Goal: Information Seeking & Learning: Learn about a topic

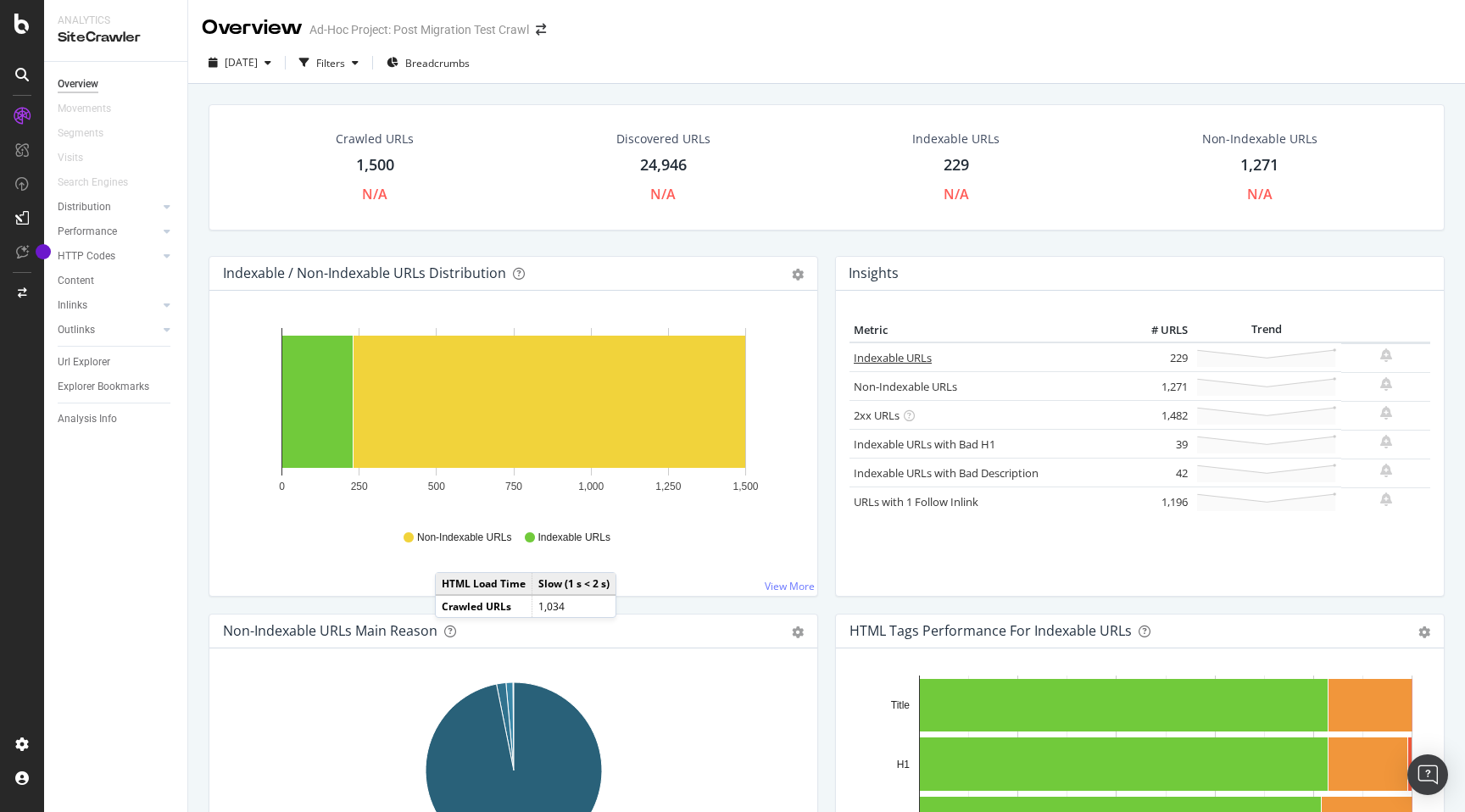
click at [897, 358] on link "Indexable URLs" at bounding box center [892, 358] width 78 height 15
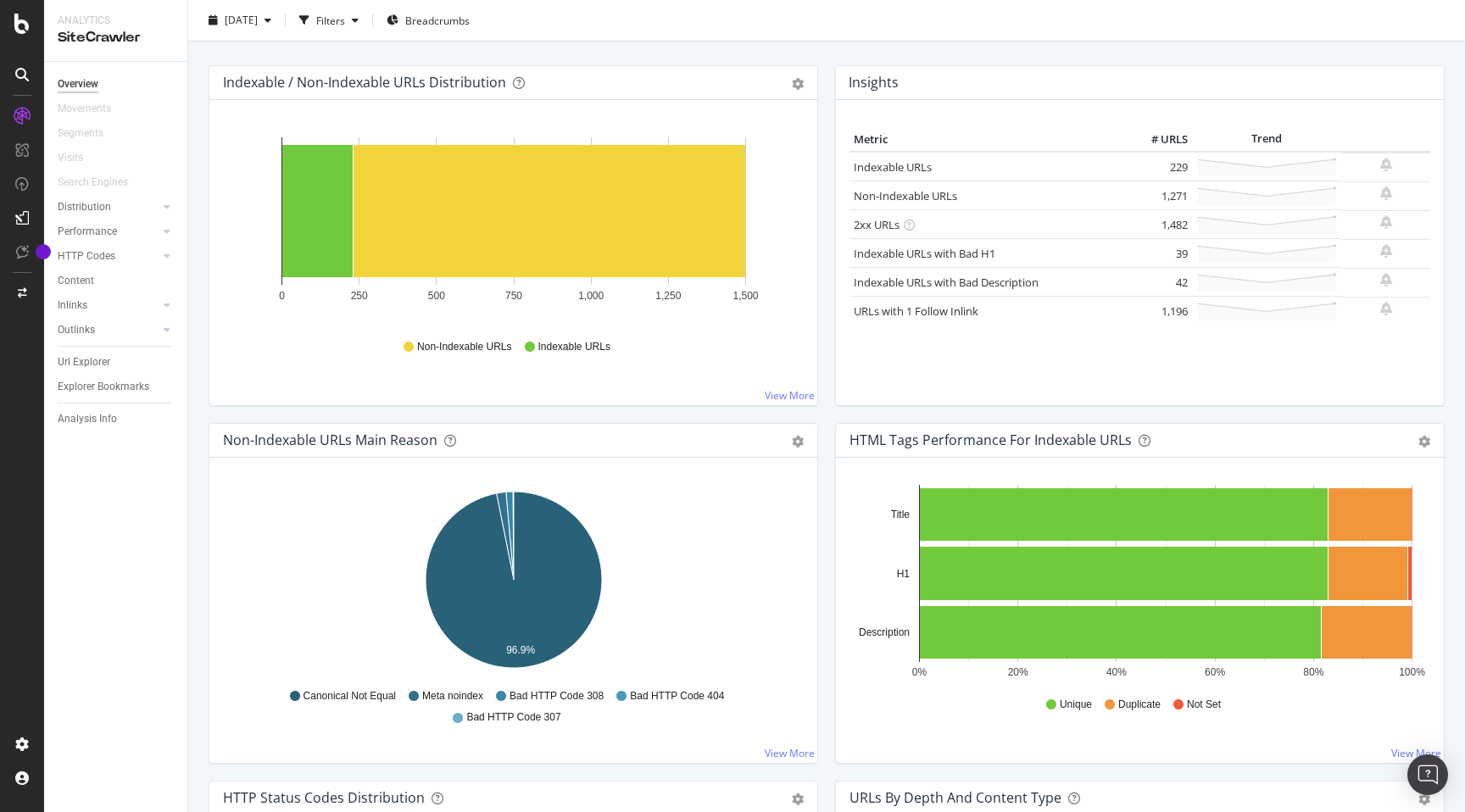
scroll to position [170, 0]
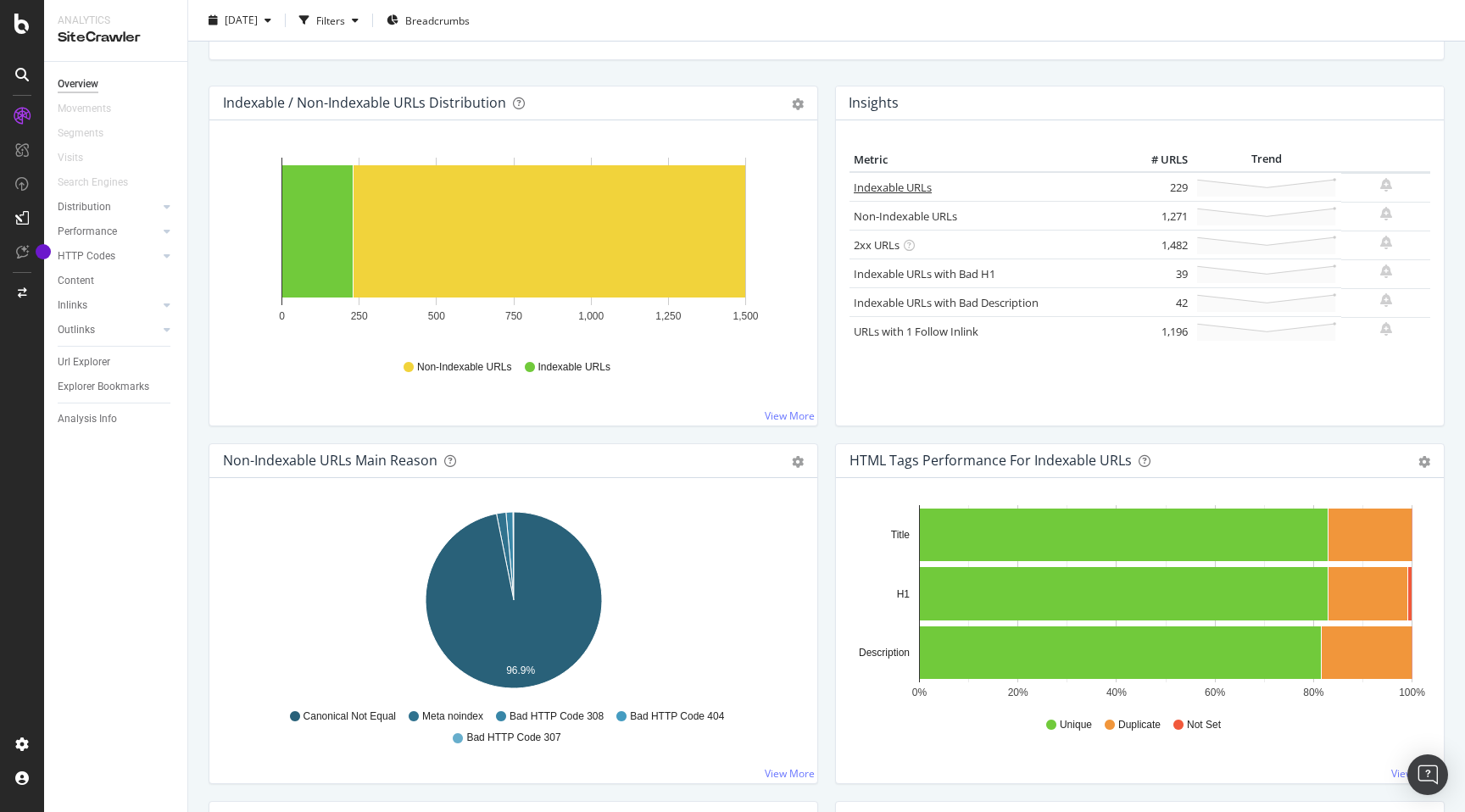
click at [894, 189] on link "Indexable URLs" at bounding box center [892, 187] width 78 height 15
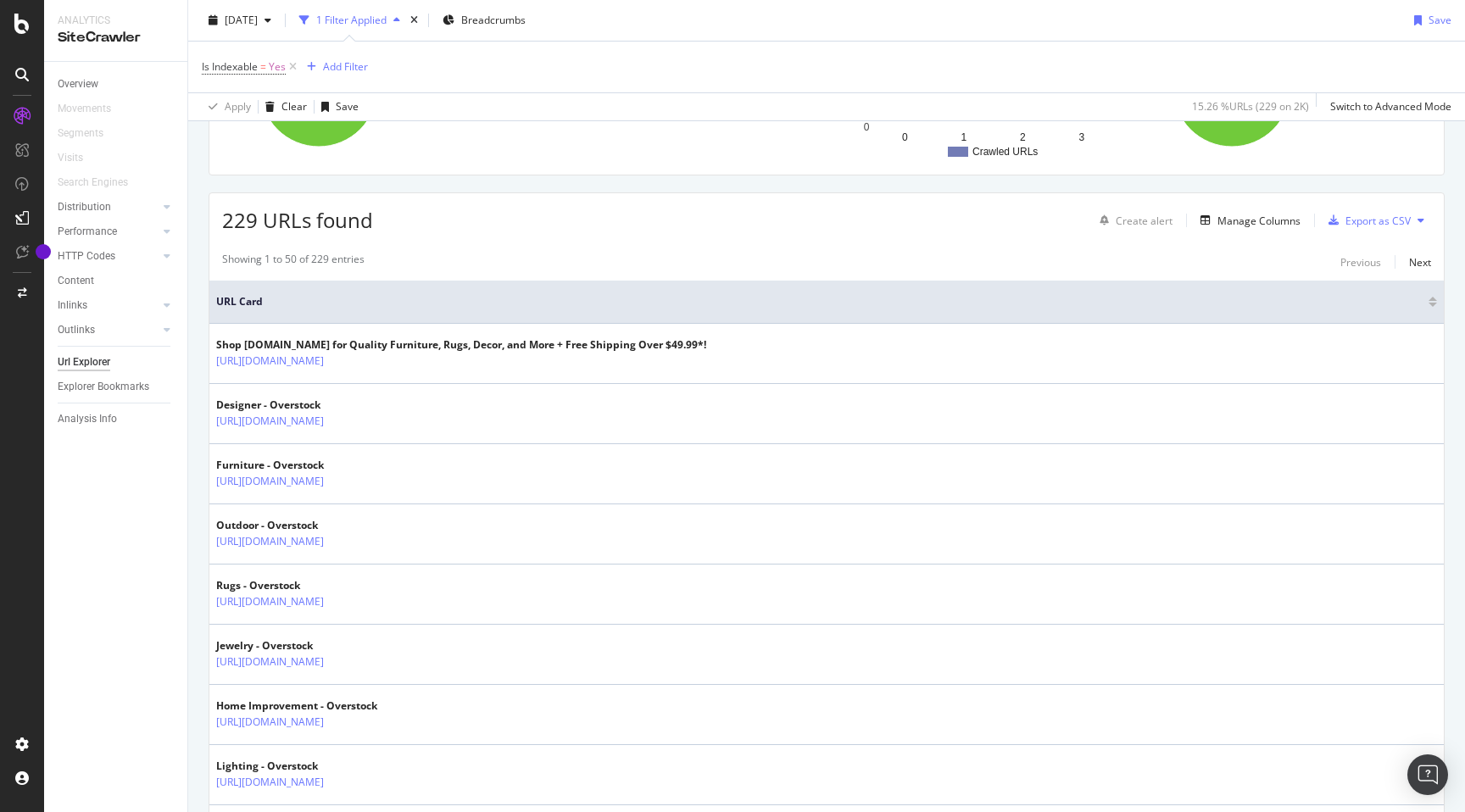
scroll to position [223, 0]
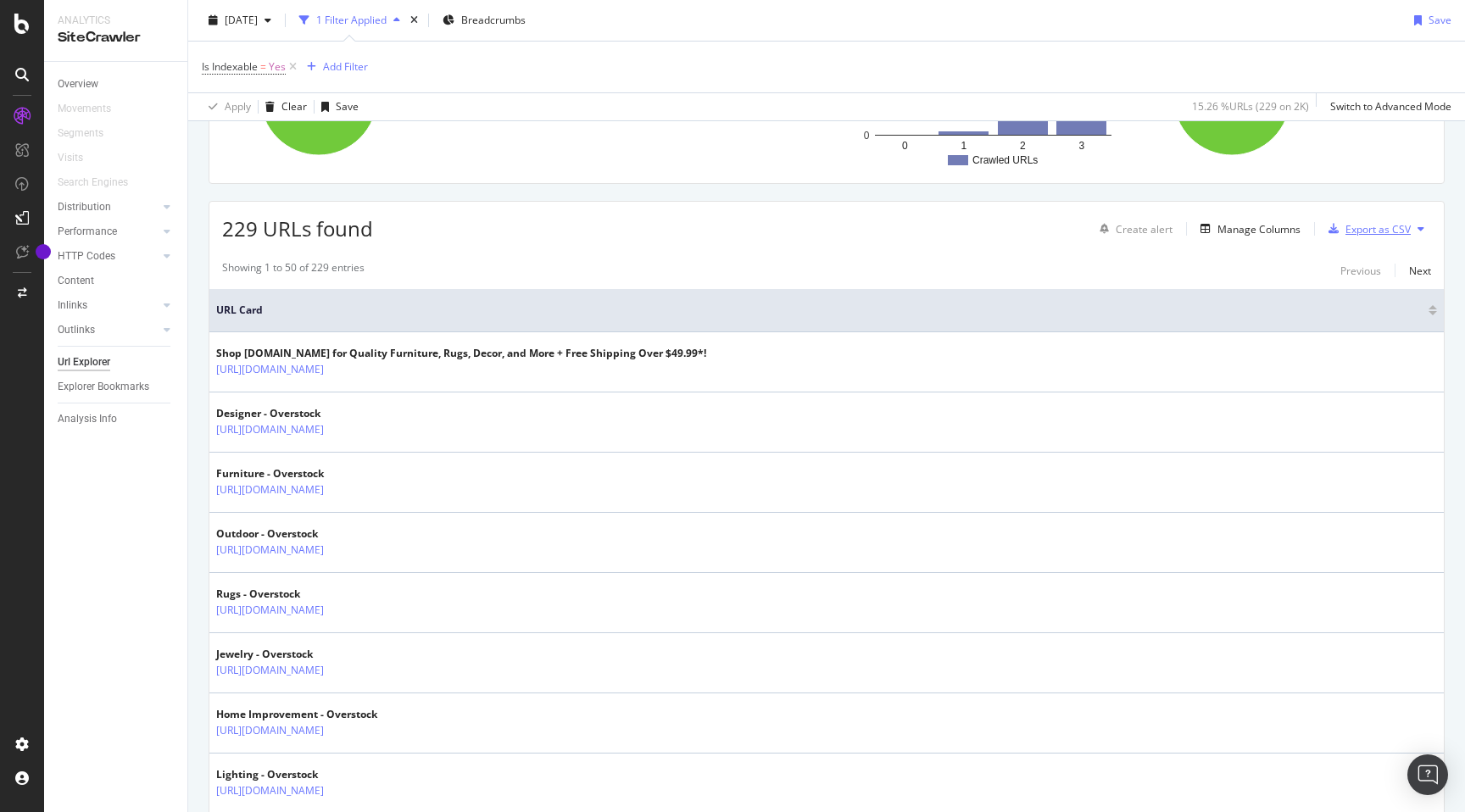
click at [1383, 229] on div "Export as CSV" at bounding box center [1378, 229] width 65 height 15
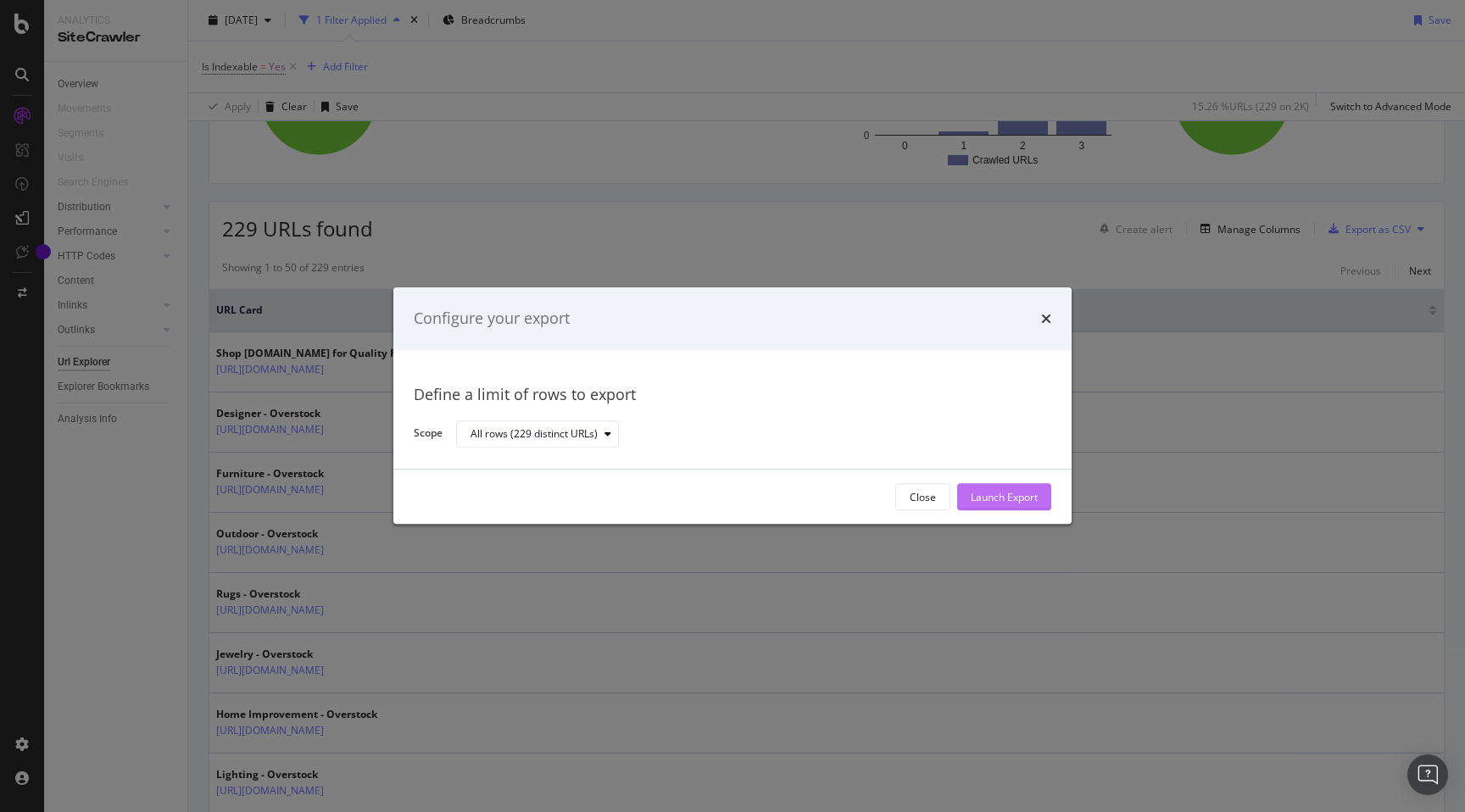
click at [980, 491] on div "Launch Export" at bounding box center [1004, 497] width 67 height 15
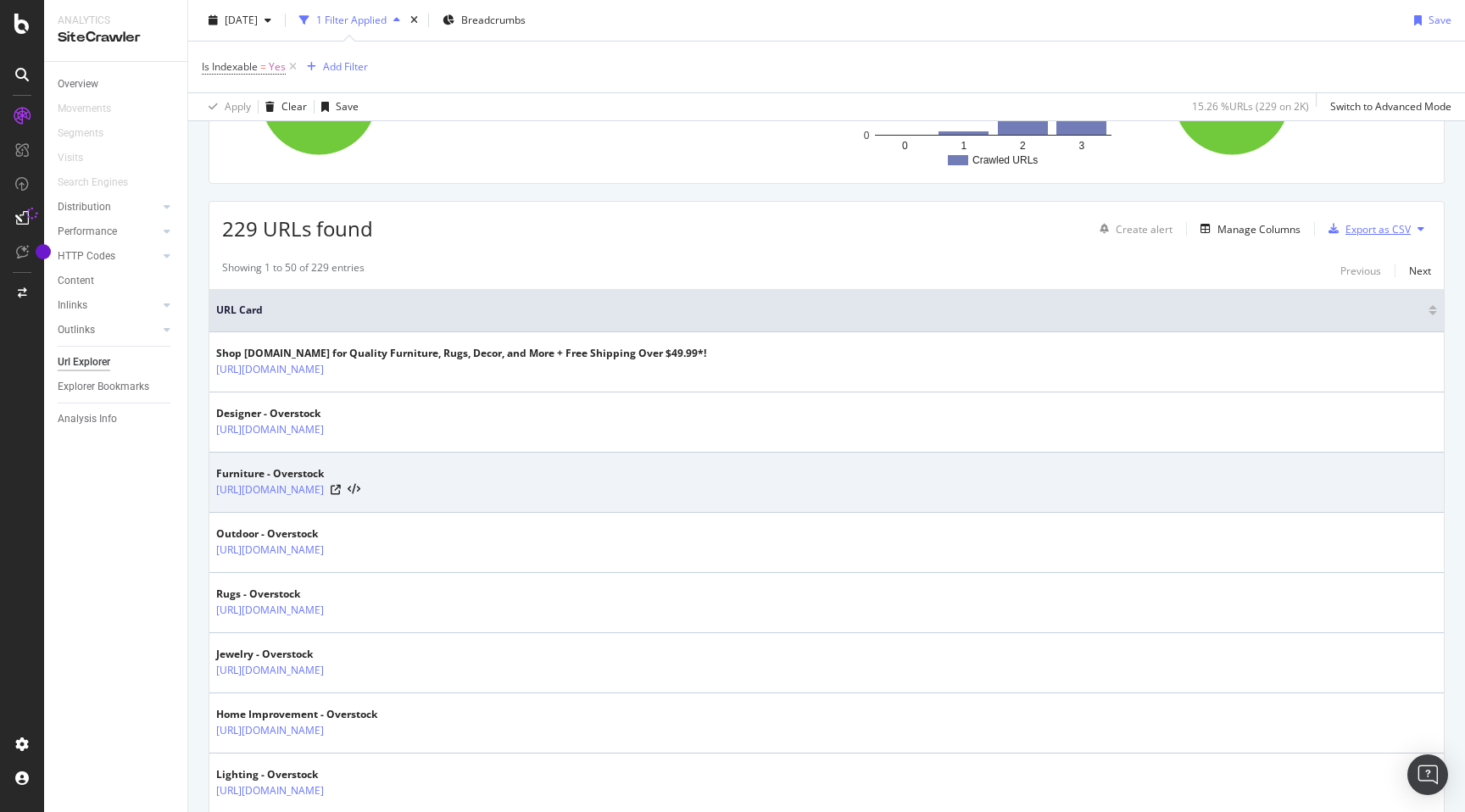
scroll to position [0, 0]
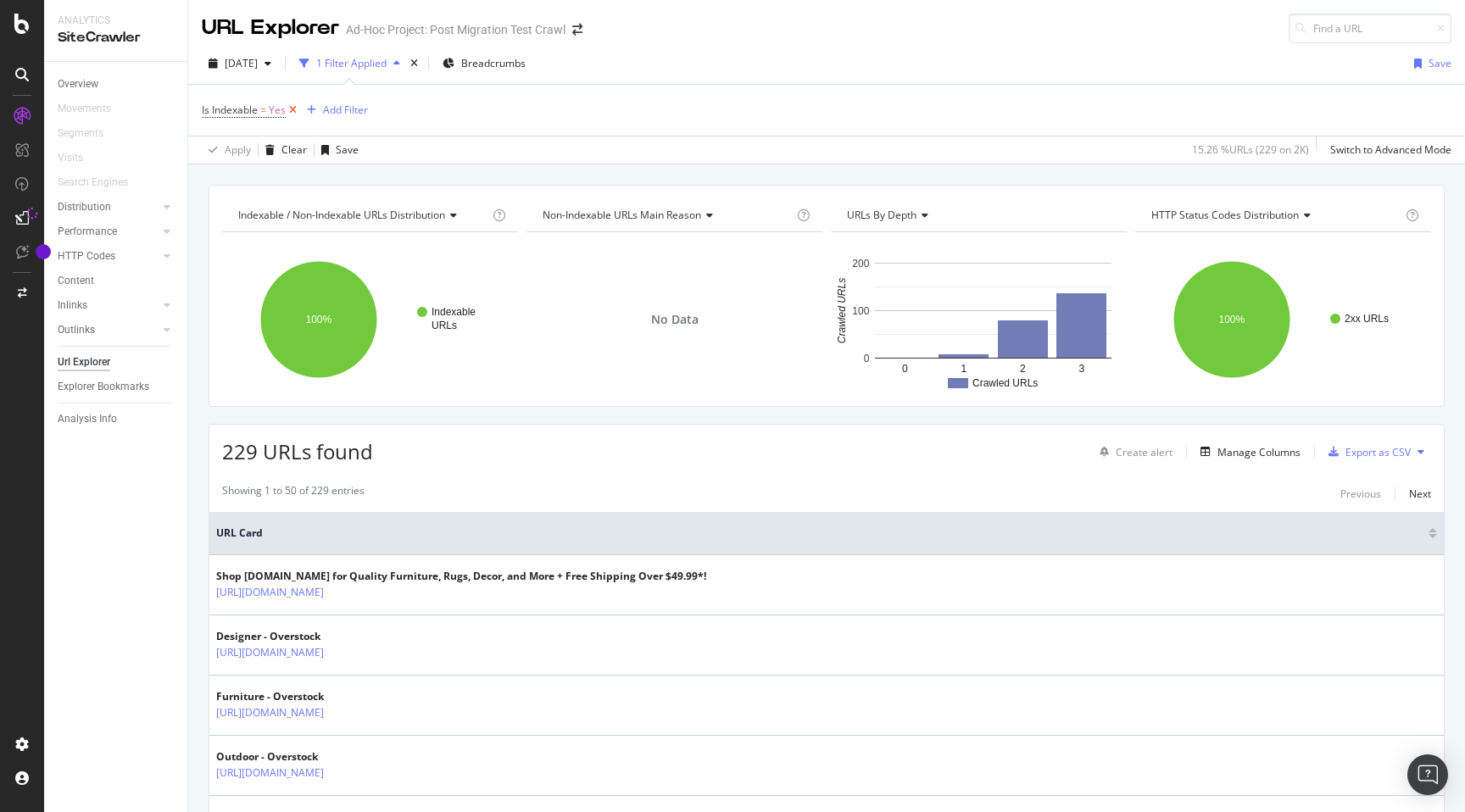
click at [294, 109] on icon at bounding box center [293, 110] width 15 height 17
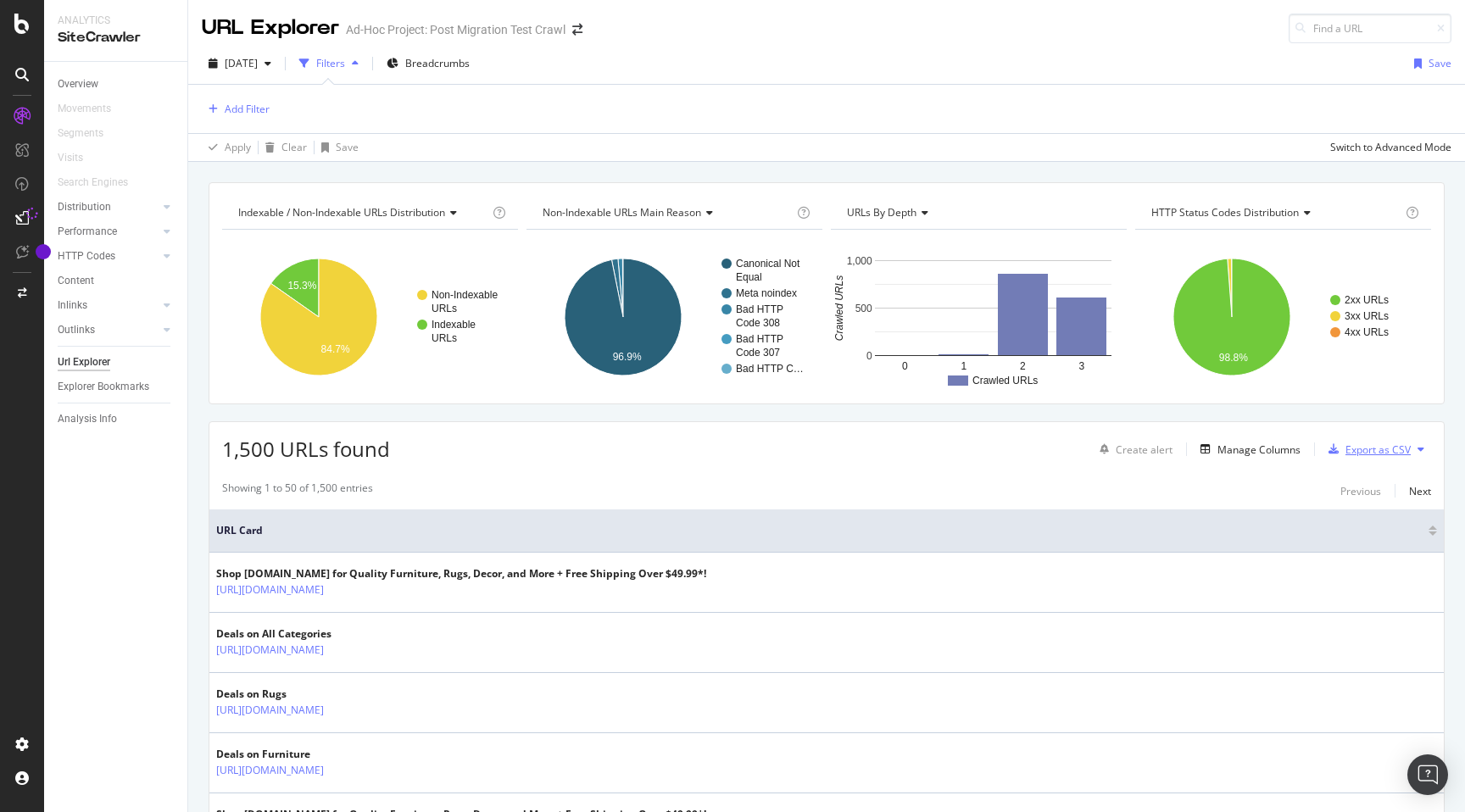
click at [1384, 445] on div "Export as CSV" at bounding box center [1378, 449] width 65 height 15
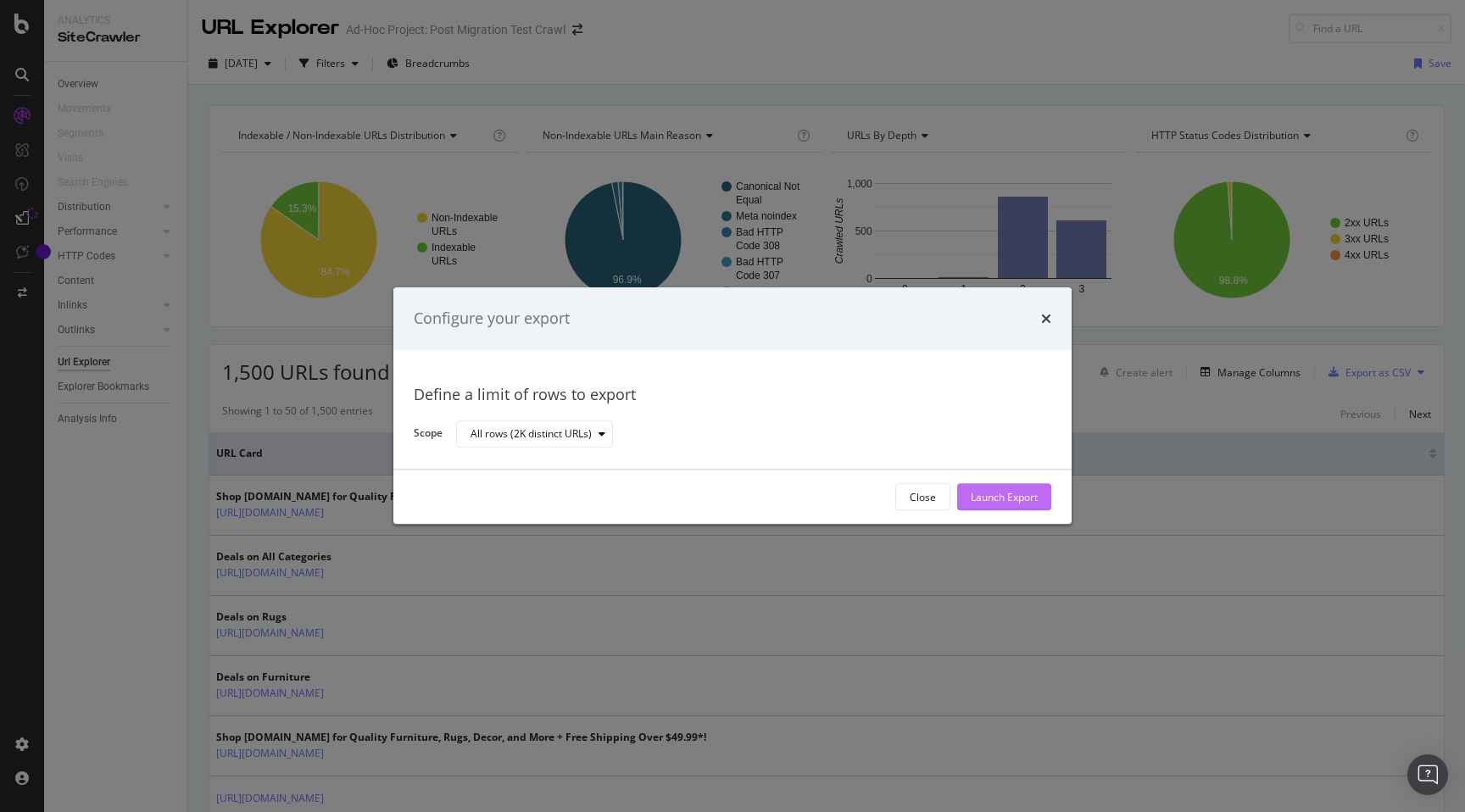
click at [1024, 498] on div "Launch Export" at bounding box center [1004, 497] width 67 height 15
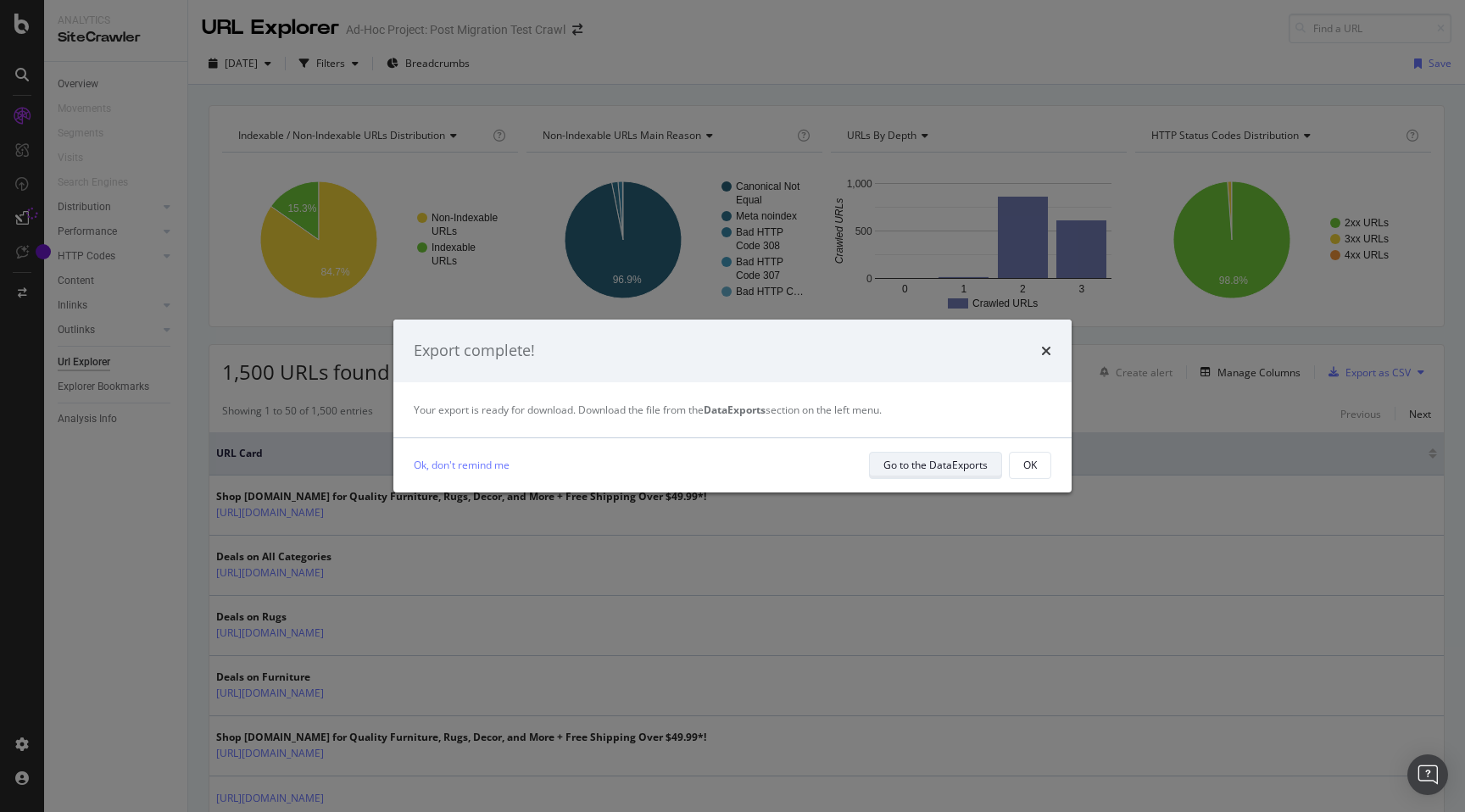
click at [950, 470] on div "Go to the DataExports" at bounding box center [935, 464] width 104 height 15
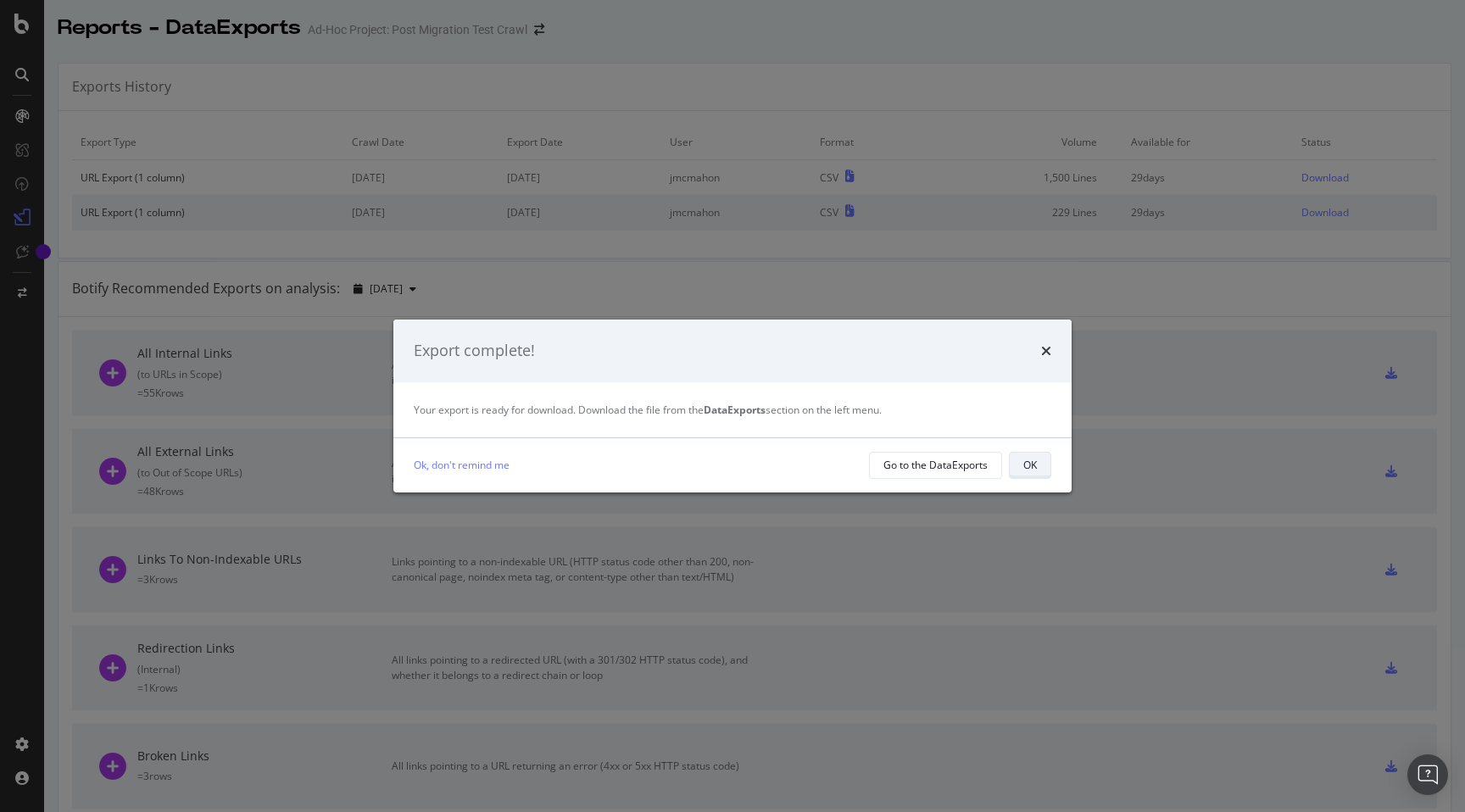
click at [1034, 470] on div "OK" at bounding box center [1030, 464] width 14 height 15
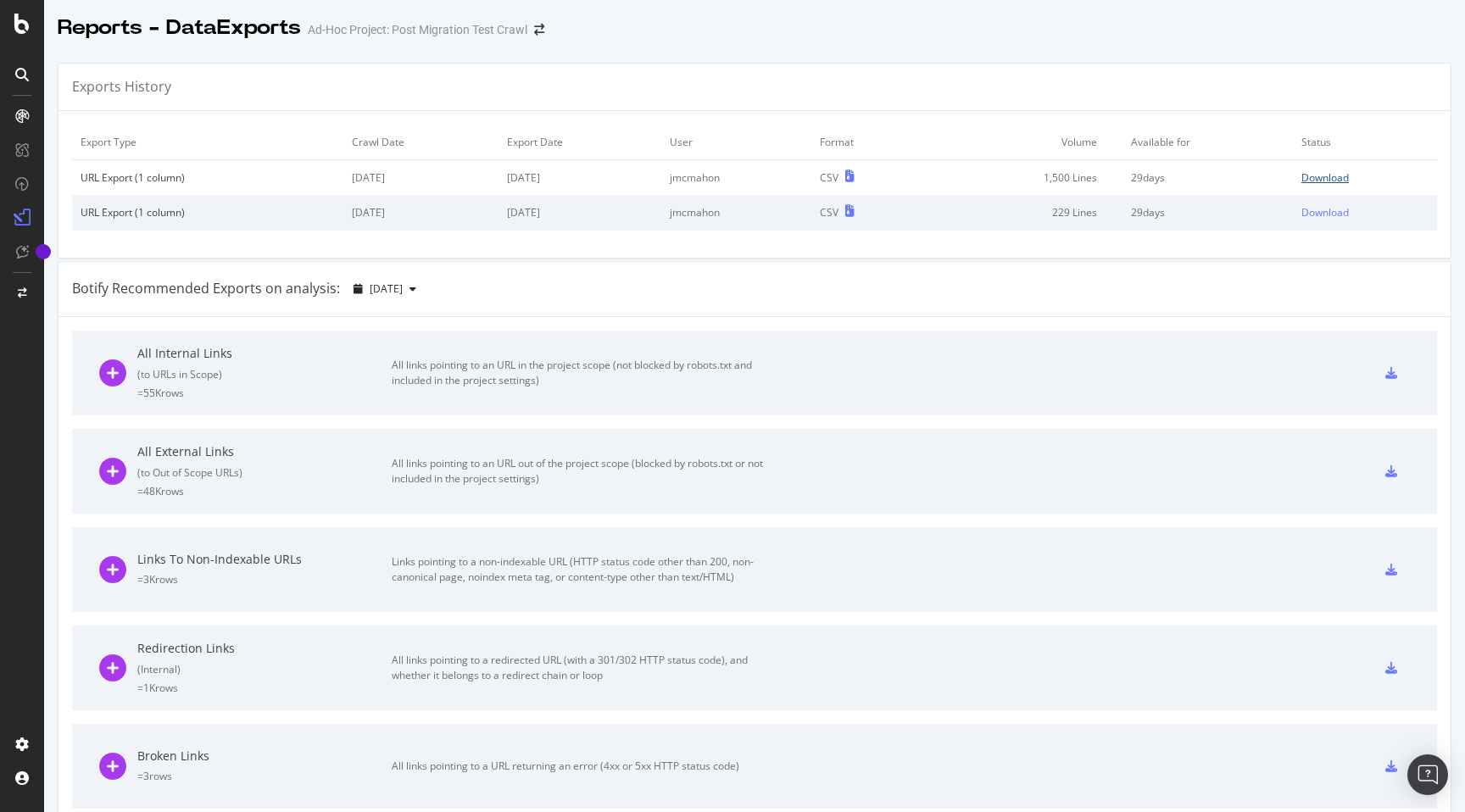
click at [1330, 182] on div "Download" at bounding box center [1324, 177] width 47 height 15
click at [21, 28] on icon at bounding box center [22, 24] width 15 height 21
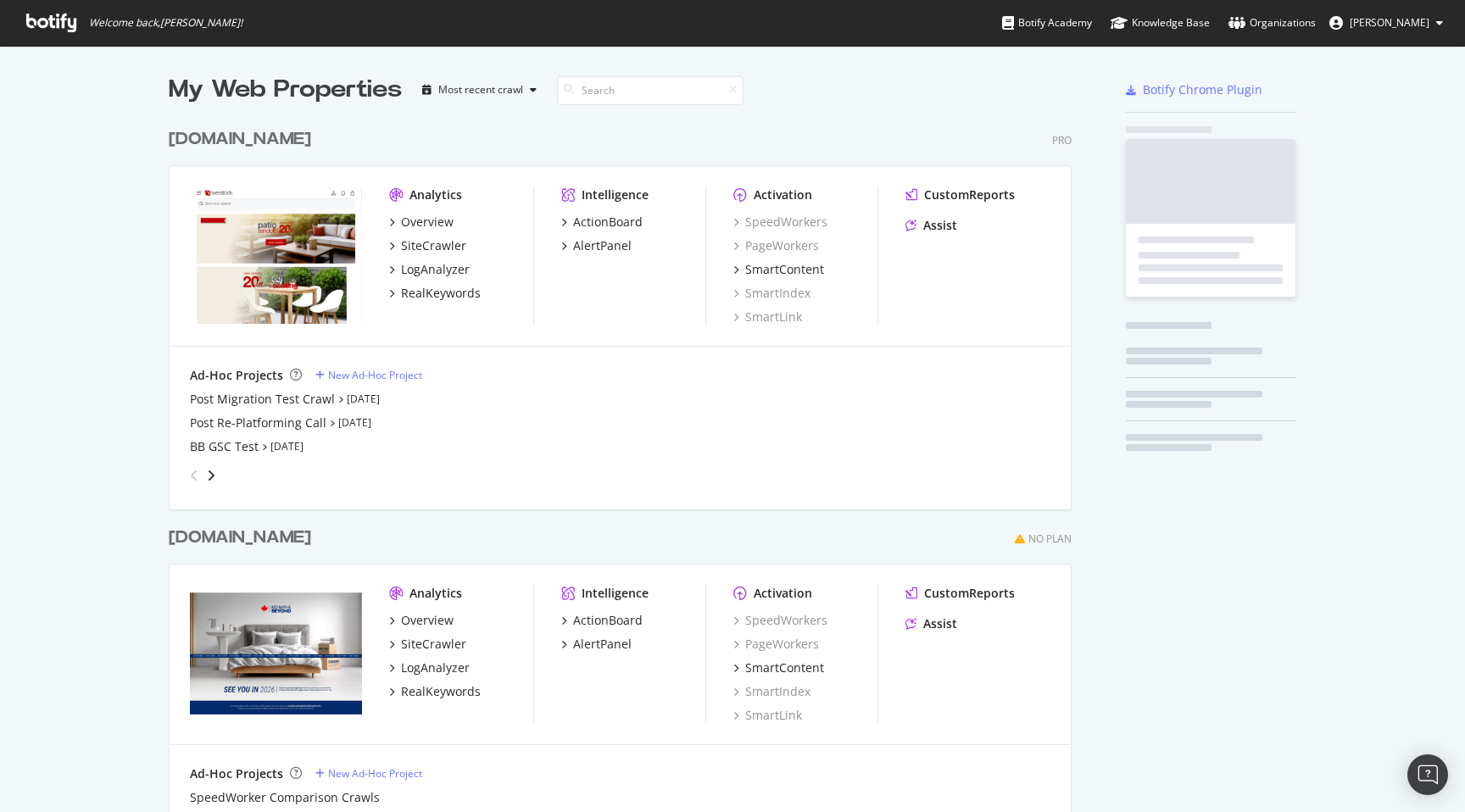
scroll to position [1195, 916]
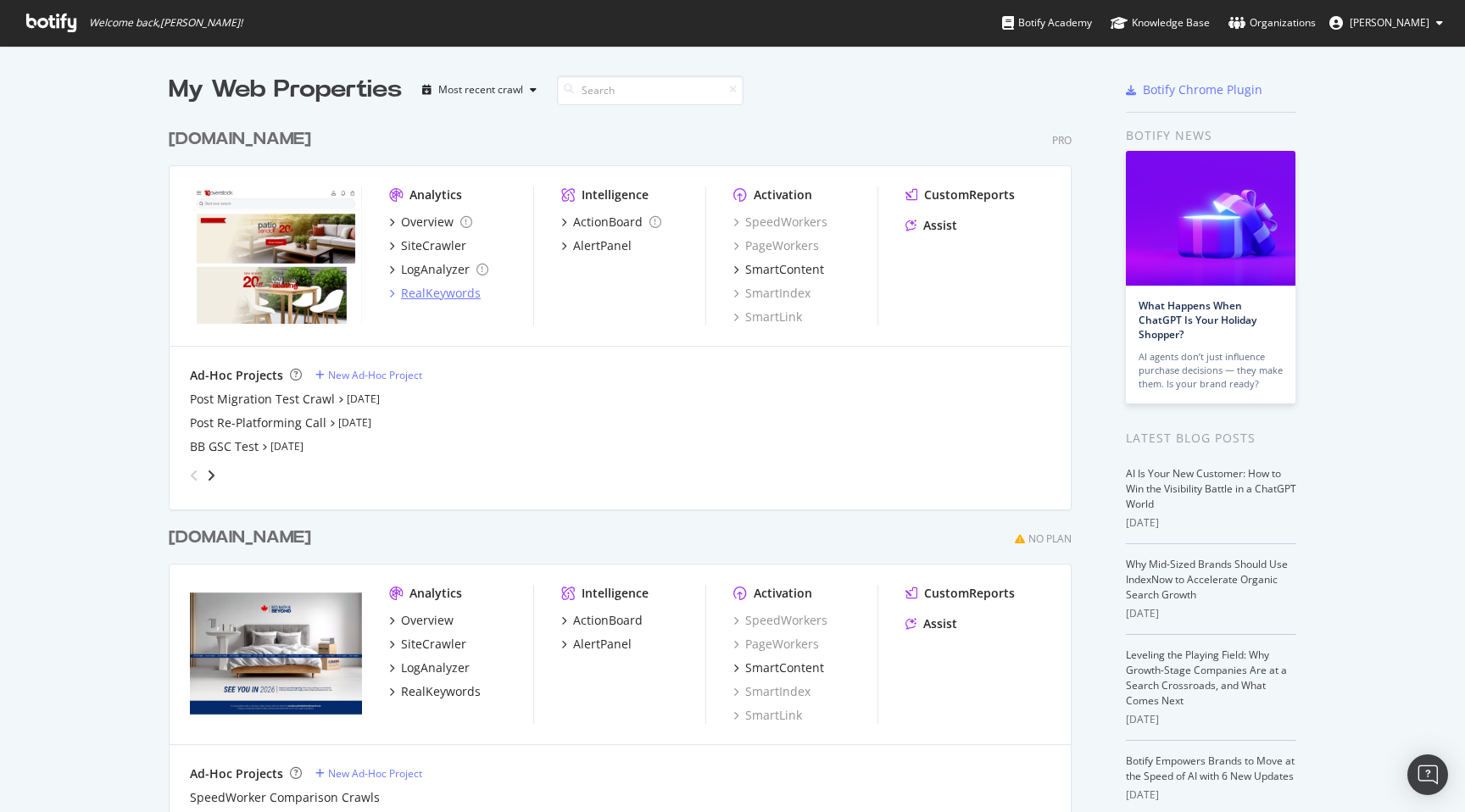
click at [453, 290] on div "RealKeywords" at bounding box center [441, 294] width 80 height 17
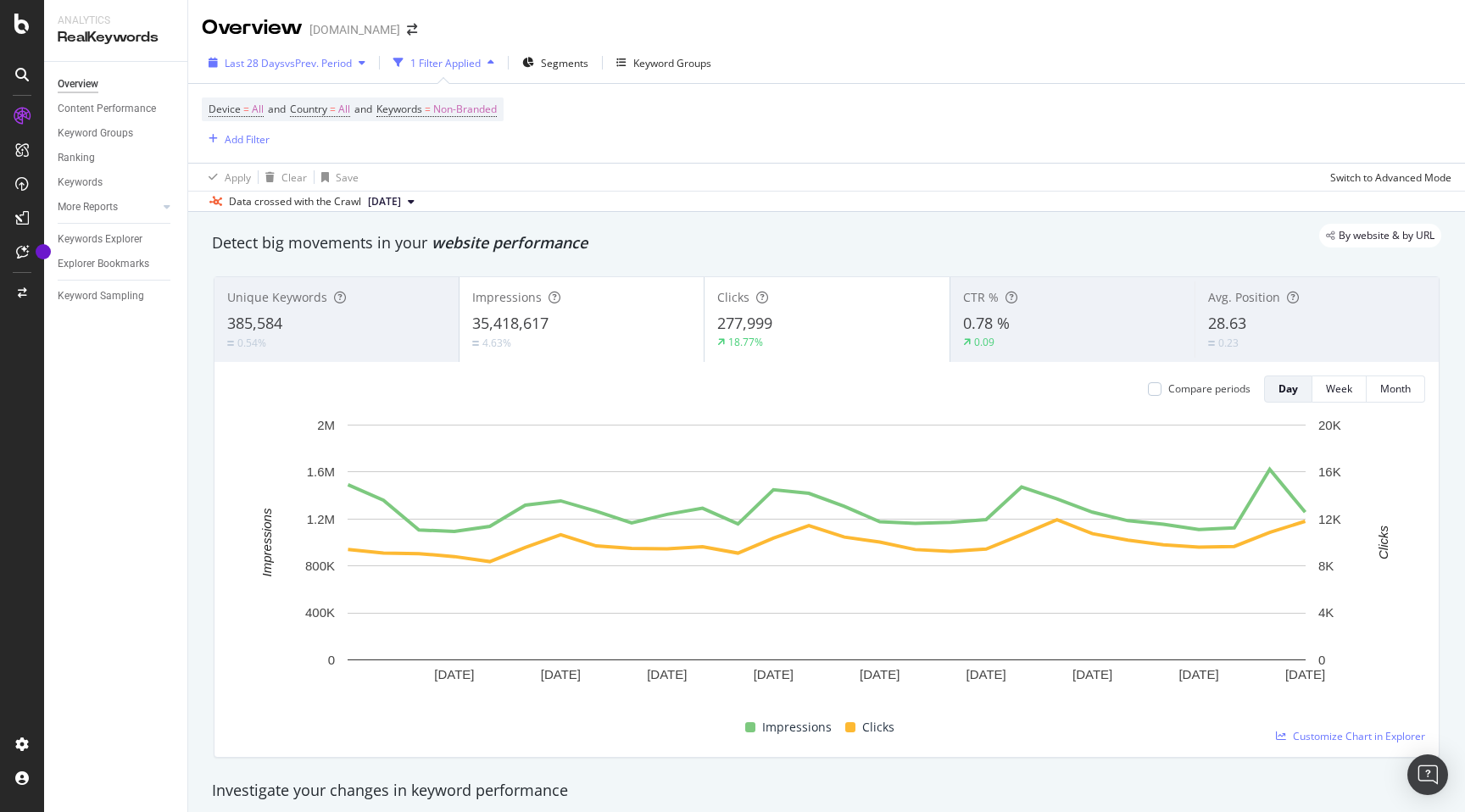
click at [241, 59] on span "Last 28 Days" at bounding box center [255, 63] width 60 height 15
click at [1041, 148] on div "Device = All and Country = All and Keywords = Non-Branded Add Filter" at bounding box center [826, 124] width 1249 height 79
